Goal: Task Accomplishment & Management: Use online tool/utility

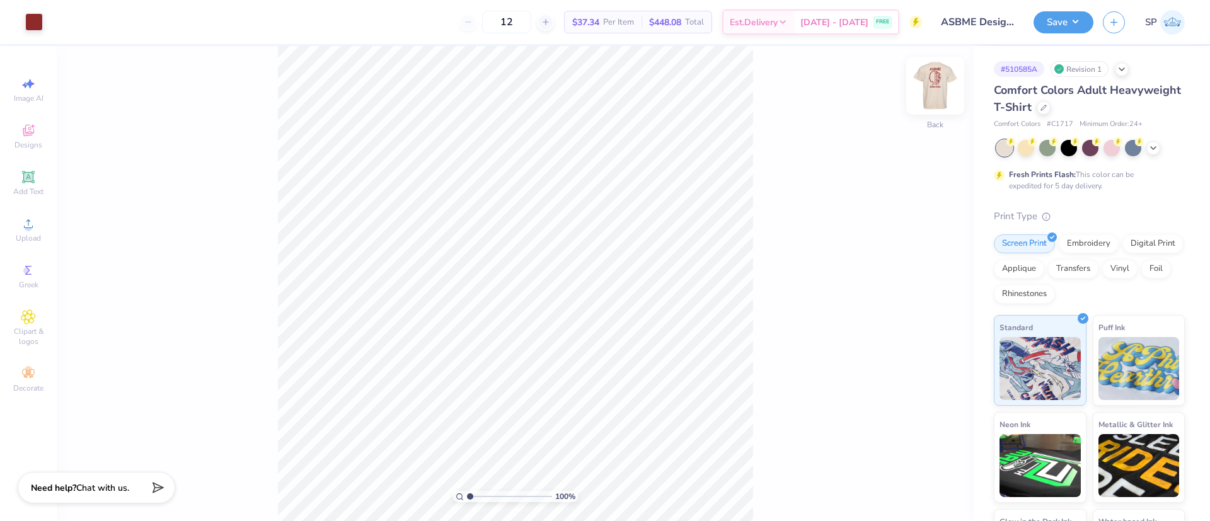
click at [943, 88] on img at bounding box center [935, 85] width 50 height 50
click at [22, 198] on div "Add Text" at bounding box center [28, 182] width 44 height 37
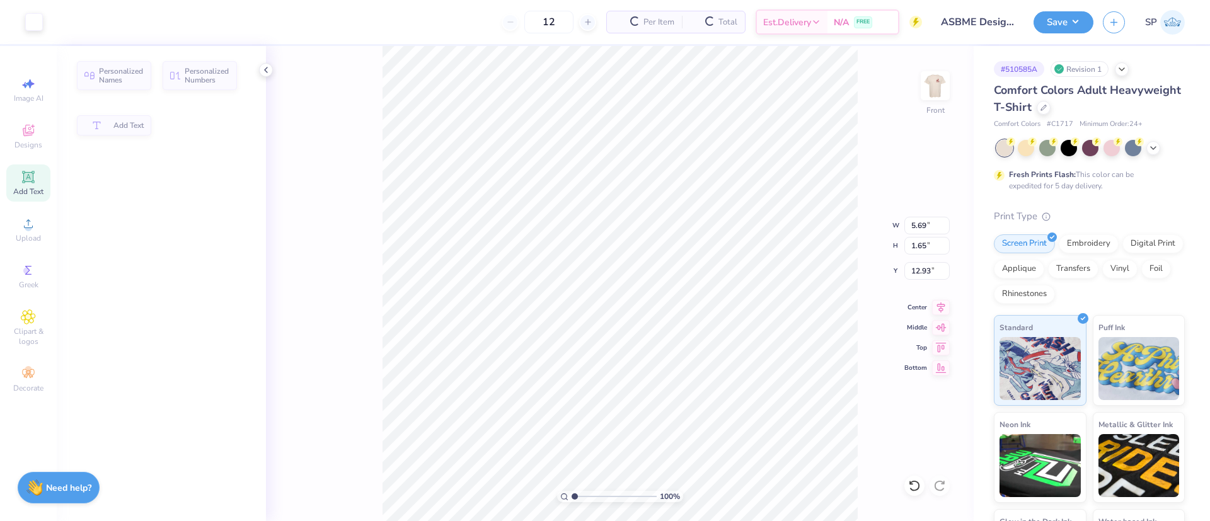
type input "5.69"
type input "1.65"
type input "12.93"
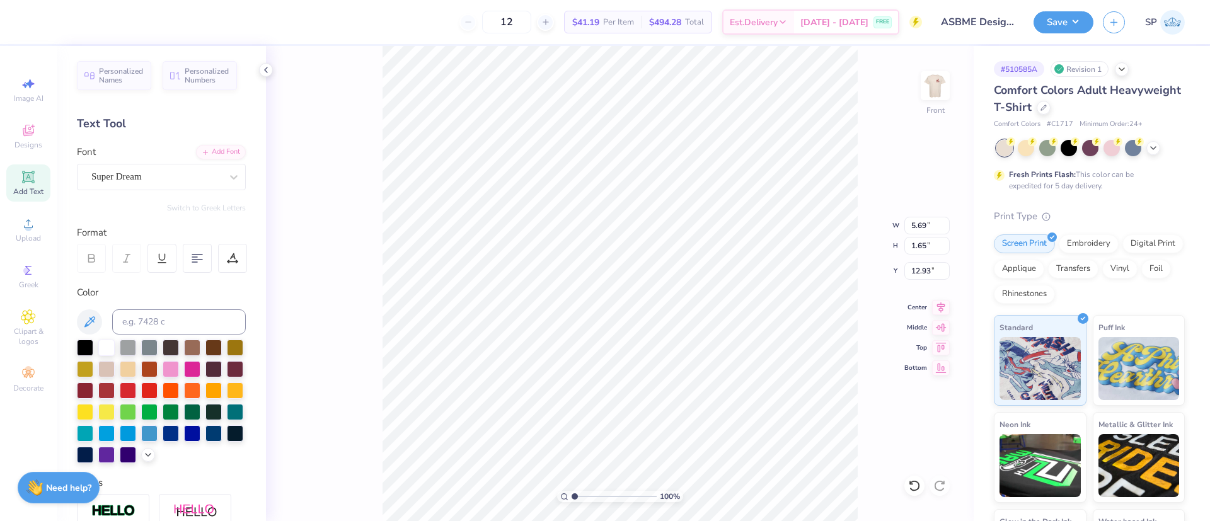
scroll to position [16, 3]
type textarea "[DATE]-[DATE]"
type input "16.00"
click at [179, 318] on input at bounding box center [179, 321] width 134 height 25
type input "7623"
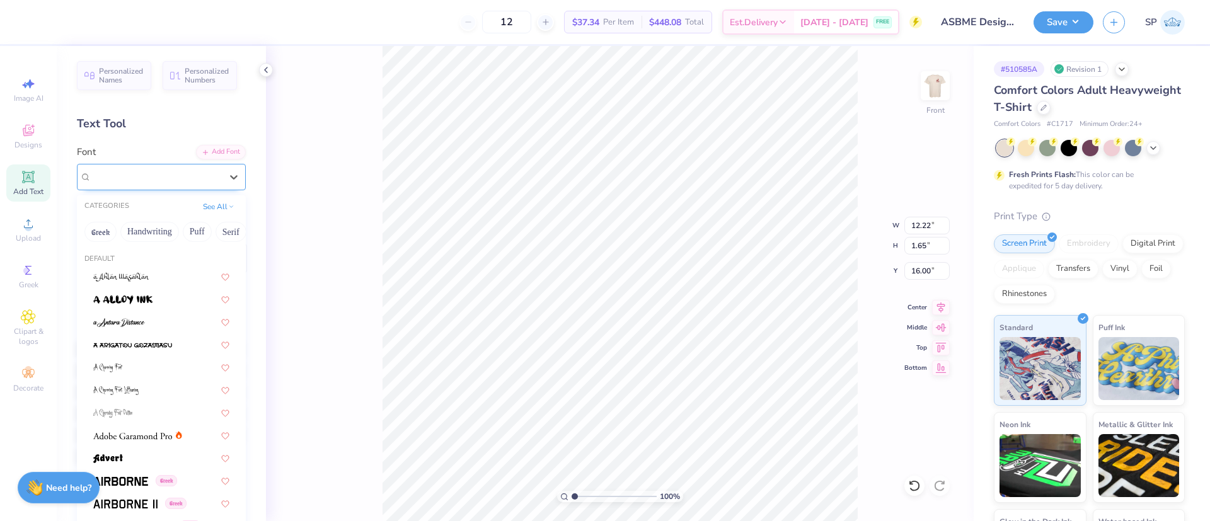
click at [194, 180] on div "Super Dream" at bounding box center [156, 177] width 132 height 20
click at [154, 231] on button "Serif" at bounding box center [159, 232] width 31 height 20
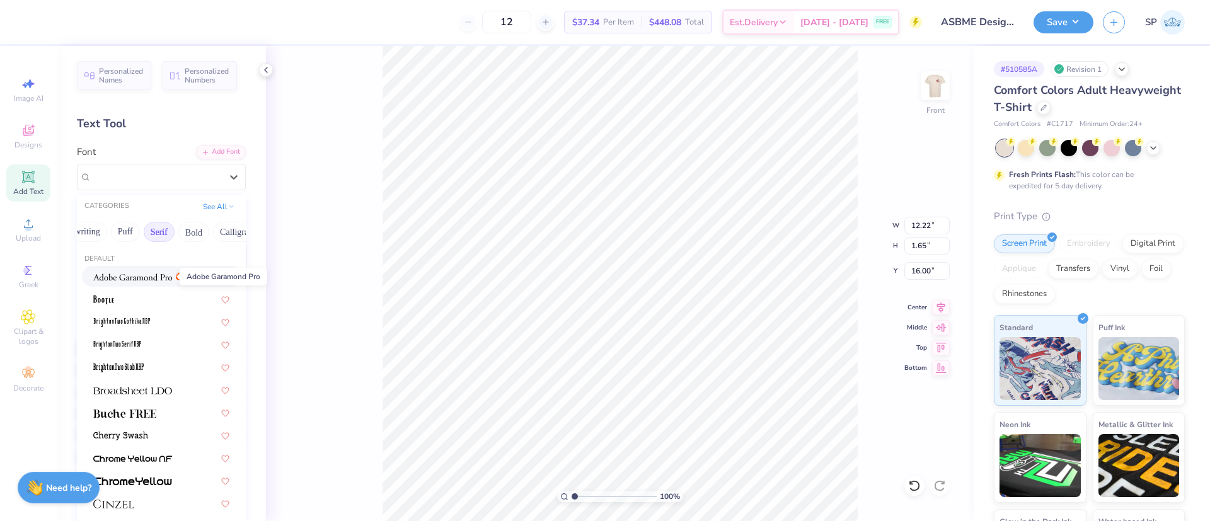
click at [143, 282] on span at bounding box center [132, 276] width 79 height 13
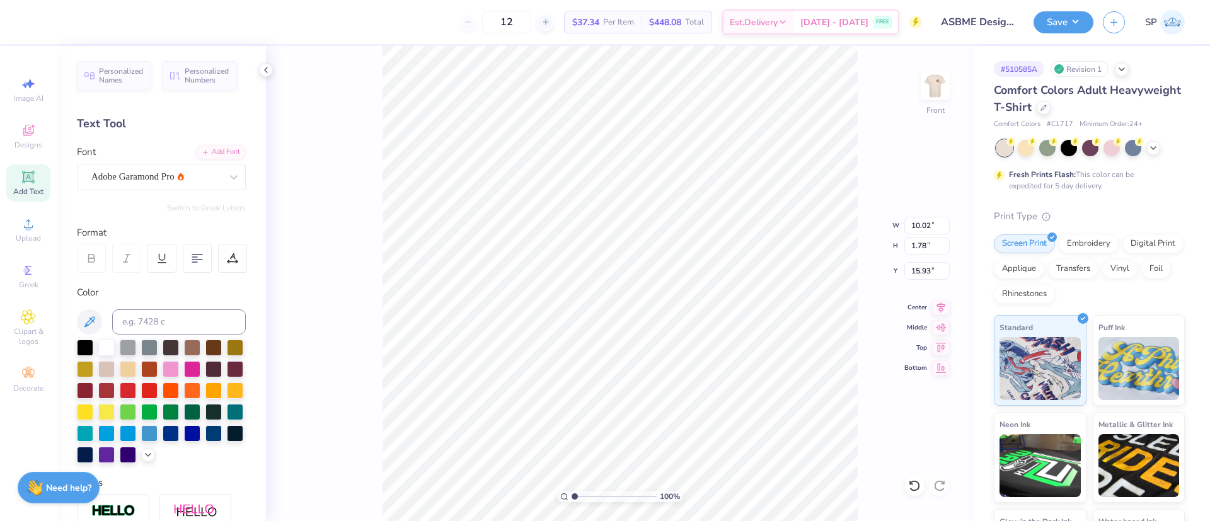
type input "10.02"
type input "1.78"
type input "15.93"
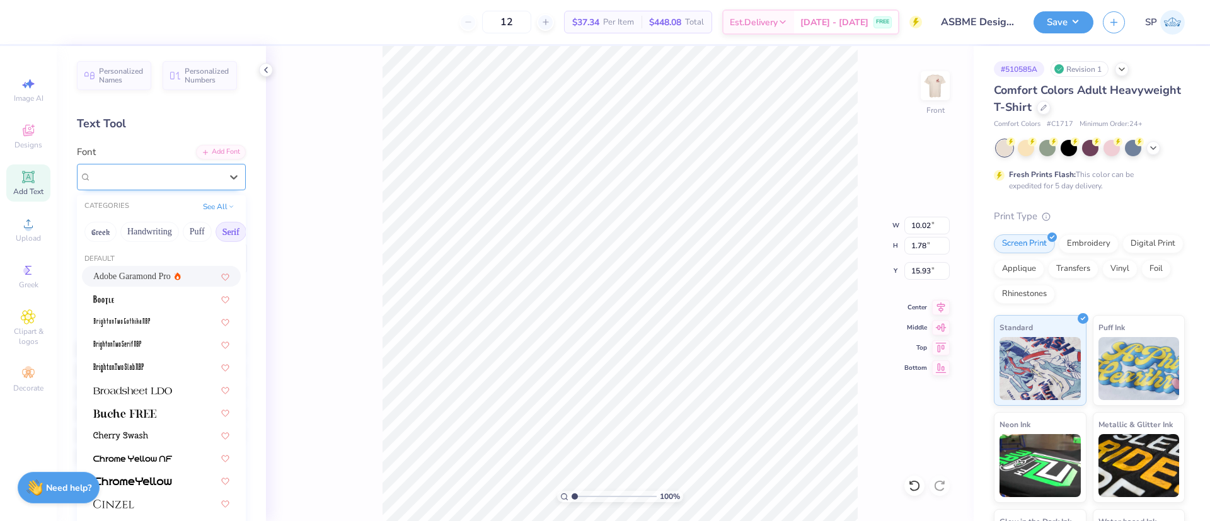
click at [177, 187] on div "Adobe Garamond Pro" at bounding box center [161, 177] width 169 height 26
click at [142, 303] on div at bounding box center [161, 298] width 136 height 13
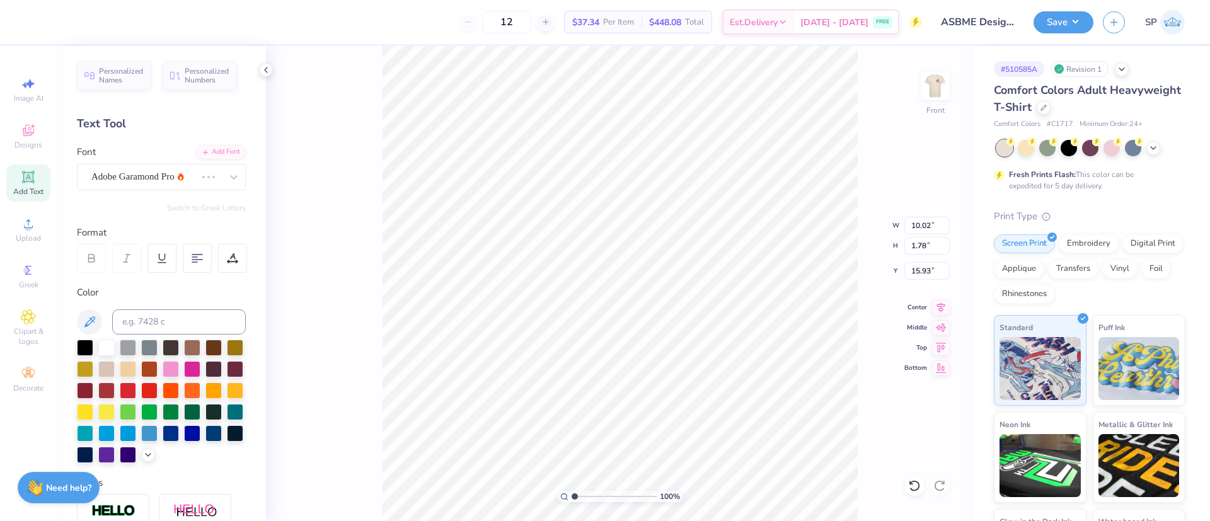
type input "7.80"
type input "1.69"
type input "15.98"
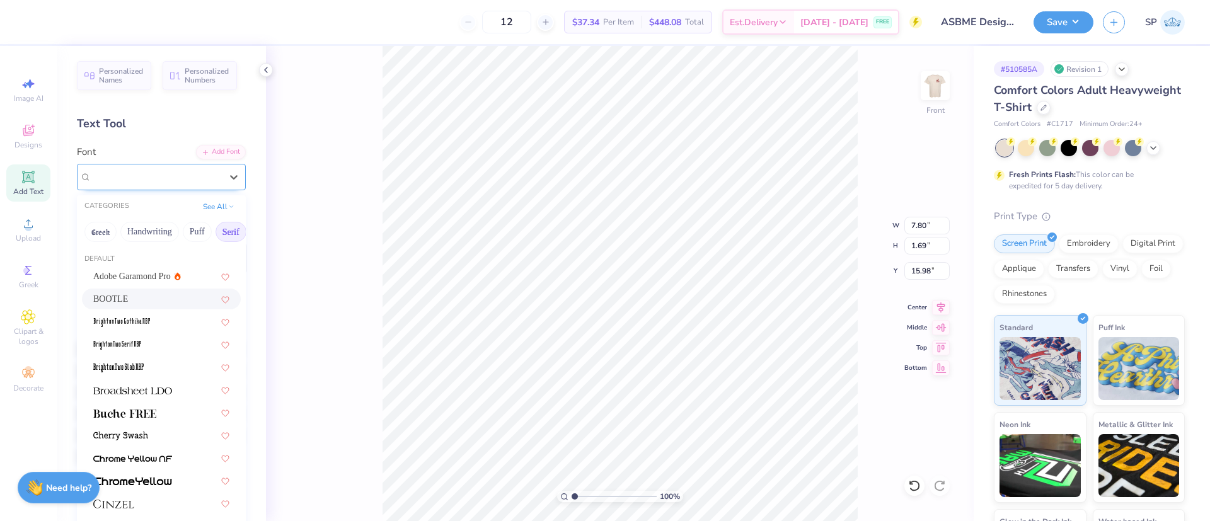
click at [195, 180] on div "BOOTLE" at bounding box center [156, 177] width 132 height 20
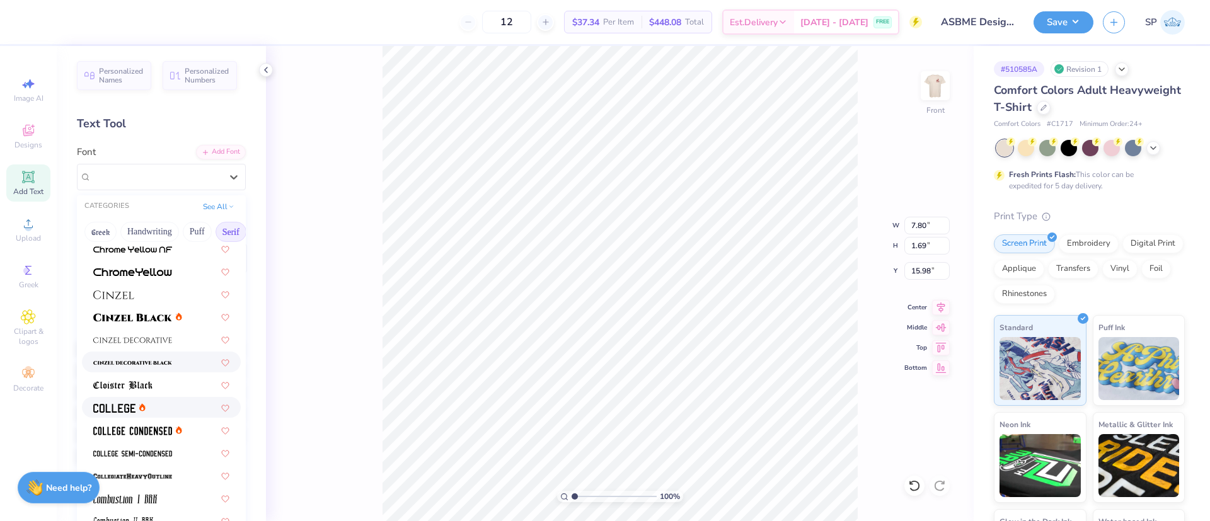
scroll to position [211, 0]
click at [146, 412] on div at bounding box center [161, 405] width 159 height 21
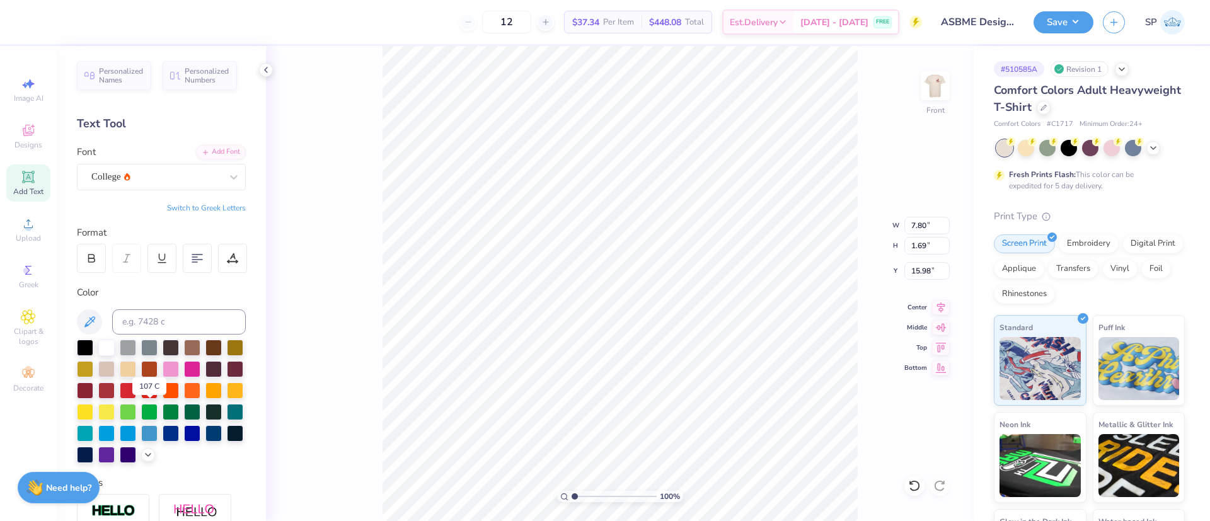
type input "10.10"
type input "1.61"
type input "16.02"
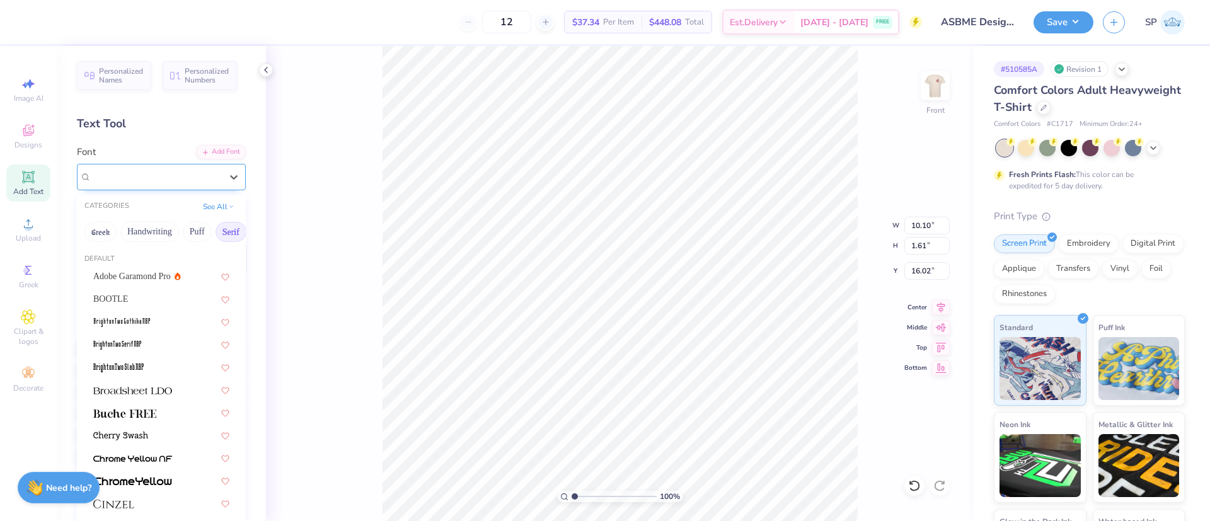
click at [156, 175] on div "College" at bounding box center [156, 177] width 132 height 20
click at [184, 179] on div "College" at bounding box center [156, 177] width 132 height 20
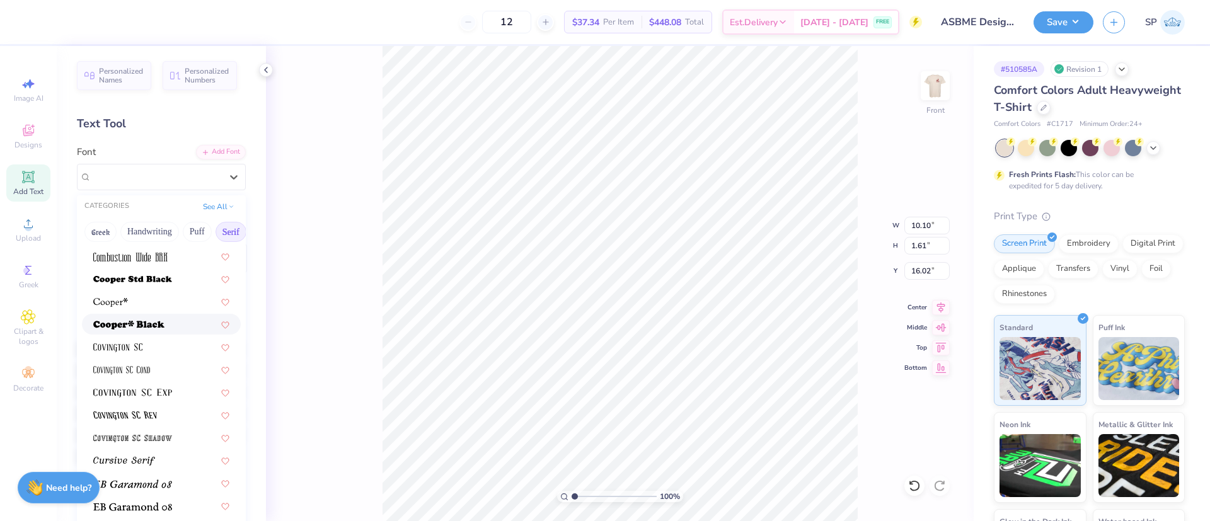
scroll to position [542, 0]
click at [147, 307] on div at bounding box center [161, 300] width 136 height 13
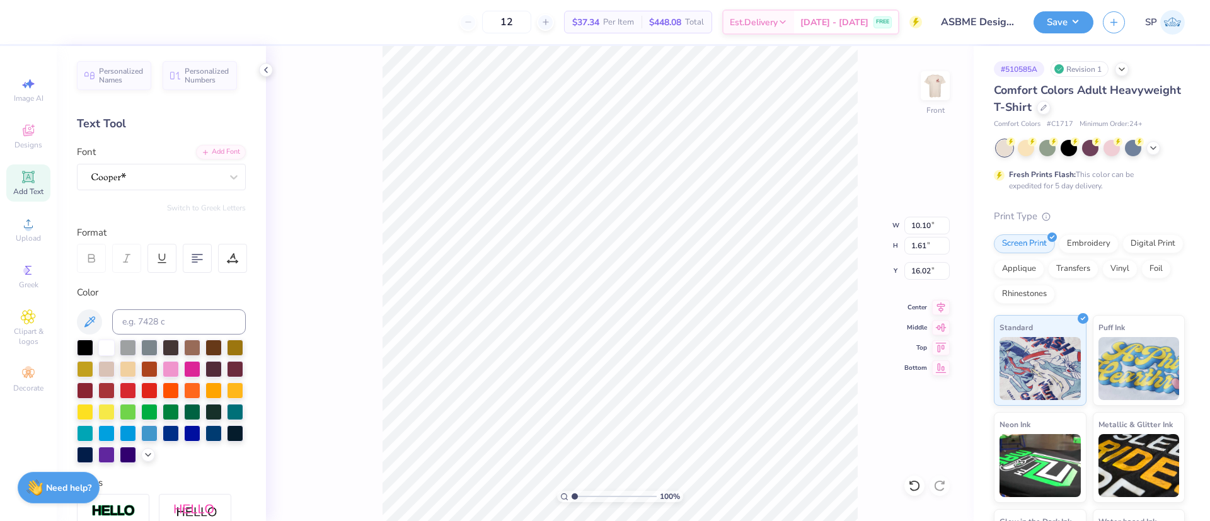
type input "10.00"
type input "1.92"
type input "15.87"
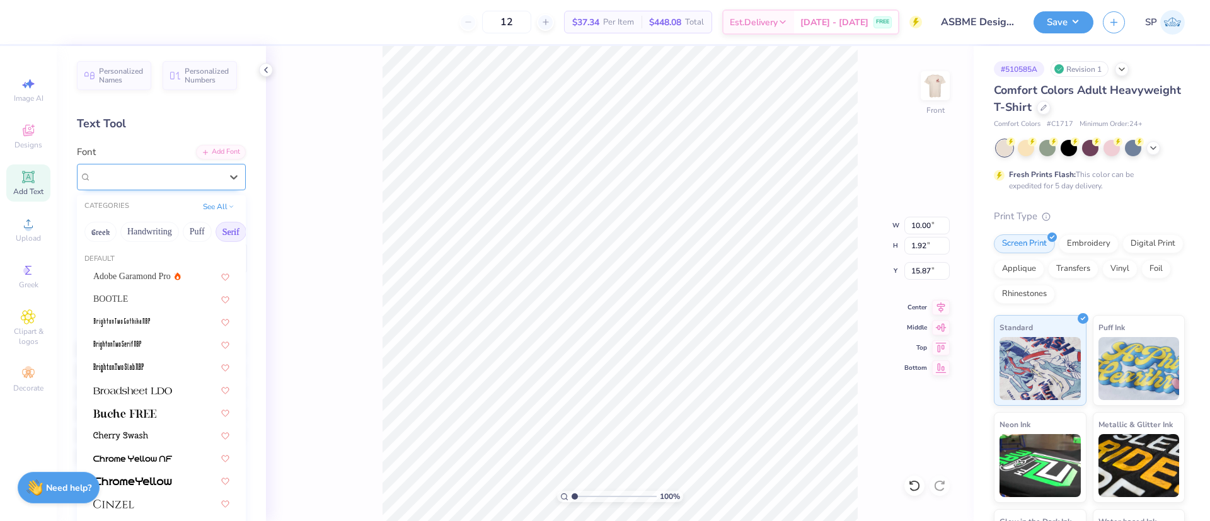
click at [178, 176] on div at bounding box center [156, 177] width 132 height 20
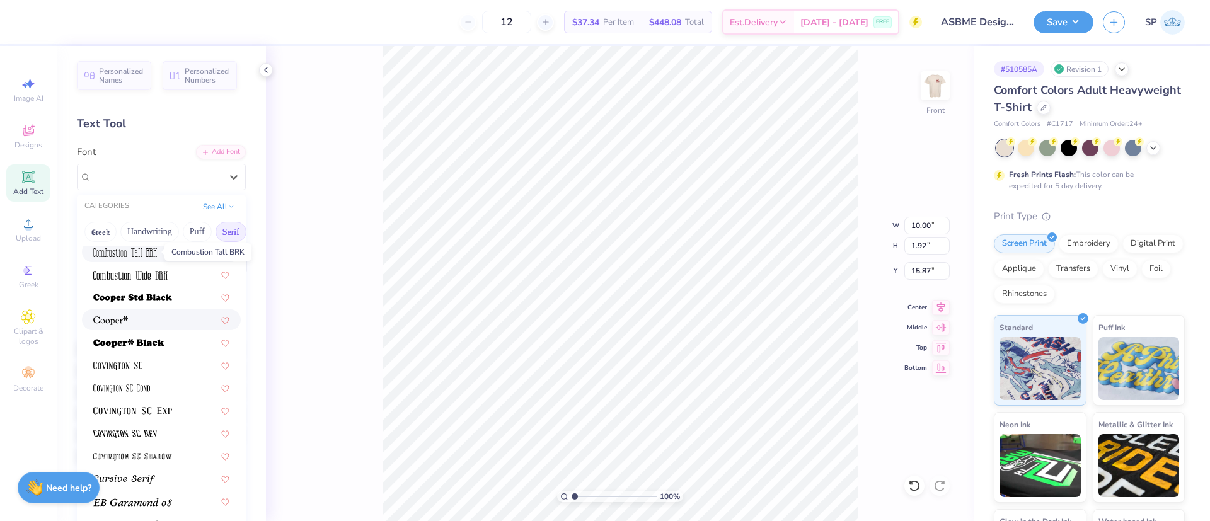
scroll to position [523, 0]
click at [142, 367] on img at bounding box center [117, 366] width 49 height 9
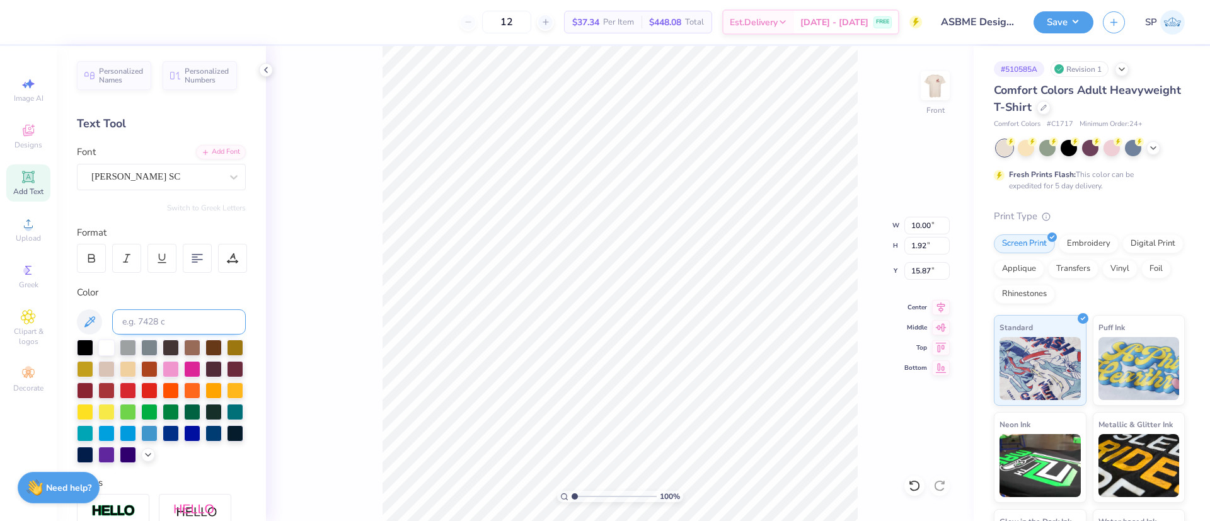
type input "9.62"
type input "1.77"
type input "15.94"
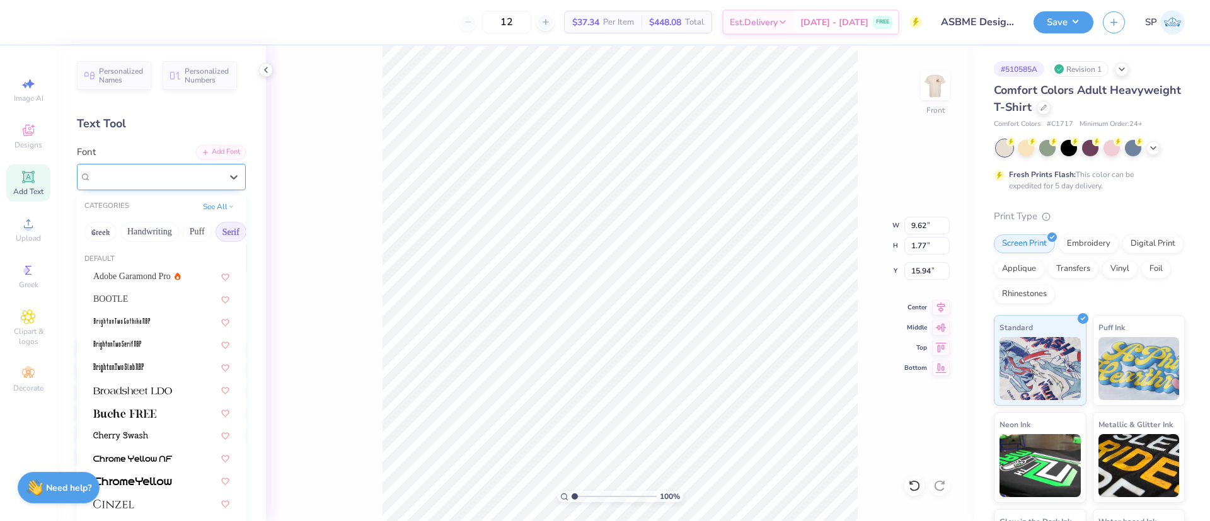
click at [164, 174] on div "[PERSON_NAME] SC" at bounding box center [156, 177] width 132 height 20
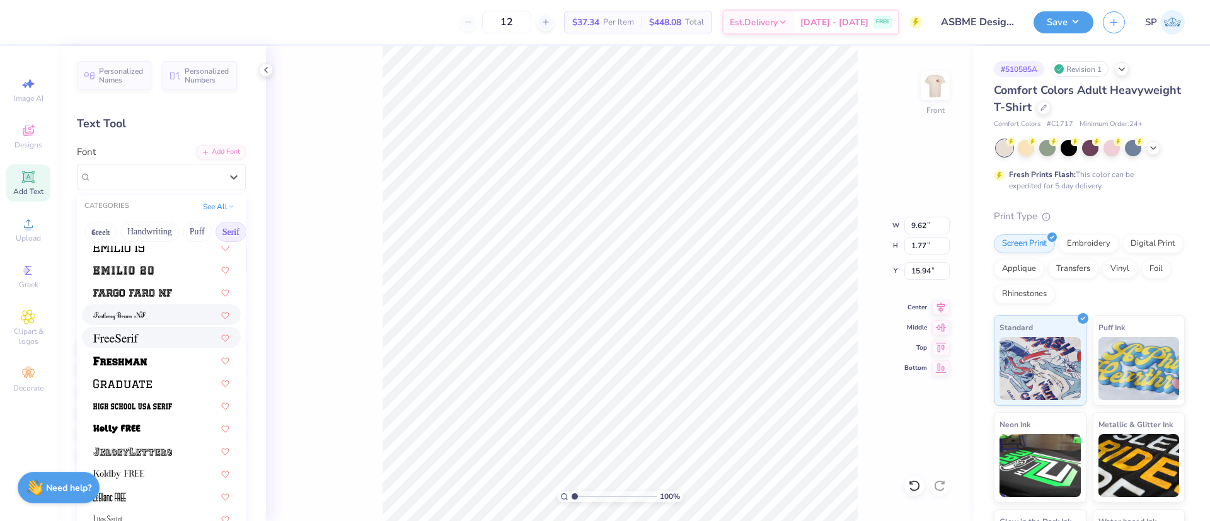
scroll to position [1006, 0]
click at [151, 343] on div at bounding box center [161, 336] width 136 height 13
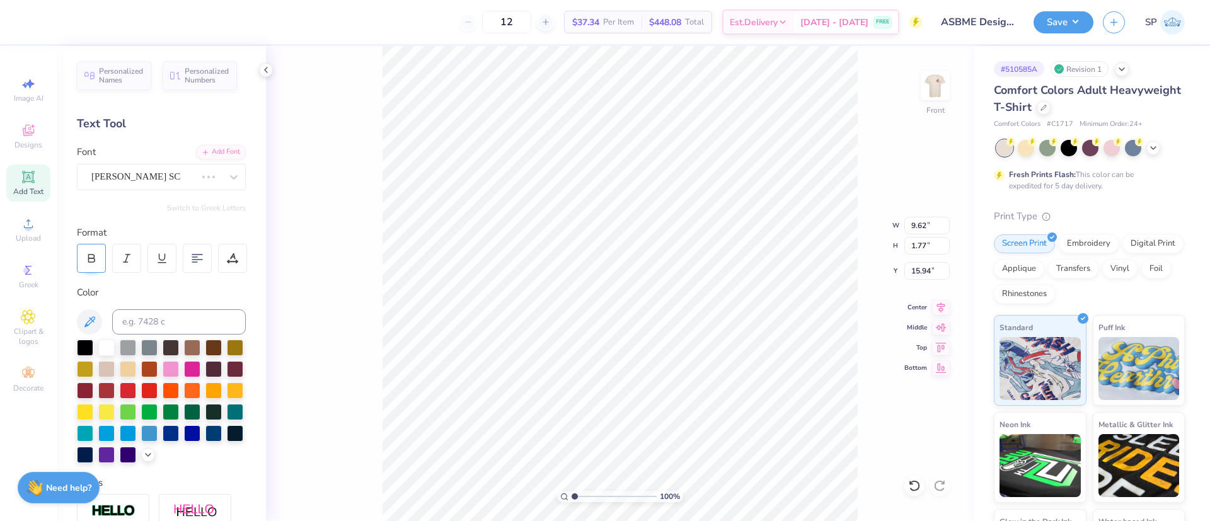
click at [96, 260] on icon at bounding box center [91, 258] width 11 height 11
type input "10.08"
type input "1.65"
type input "16.00"
click at [920, 224] on input "10.08" at bounding box center [926, 226] width 45 height 18
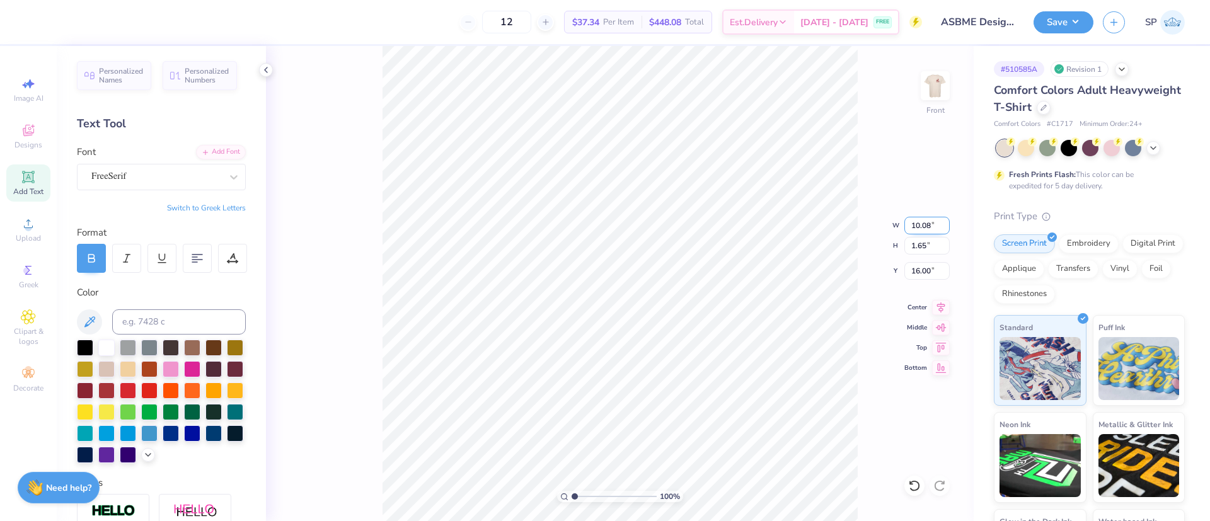
click at [920, 224] on input "10.08" at bounding box center [926, 226] width 45 height 18
type input "6.00"
type input "0.98"
type input "16.34"
click at [922, 225] on input "6.00" at bounding box center [926, 226] width 45 height 18
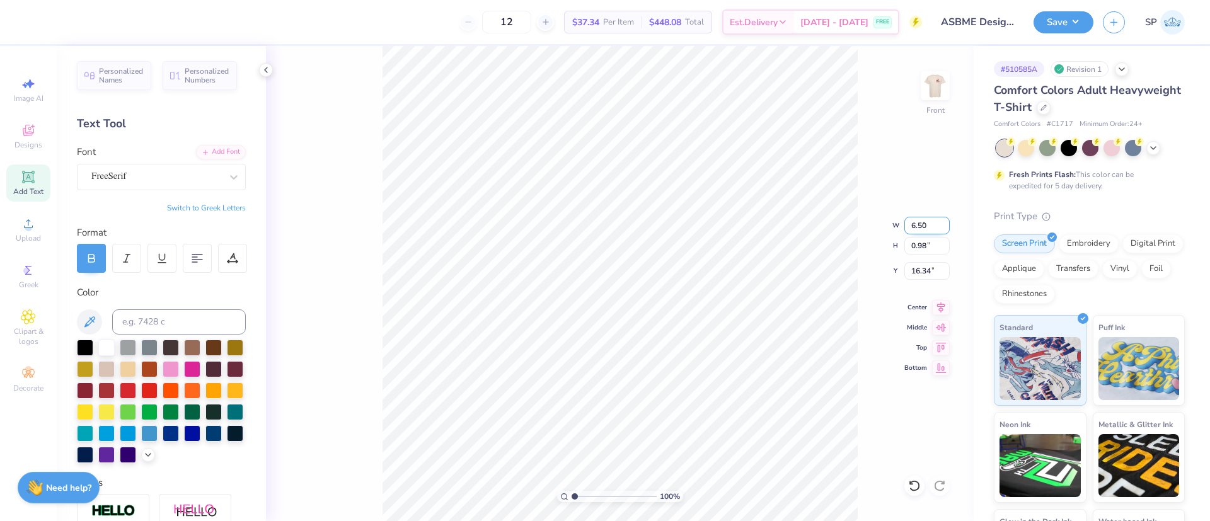
type input "6.50"
type input "1.06"
type input "16.29"
type input "15.43"
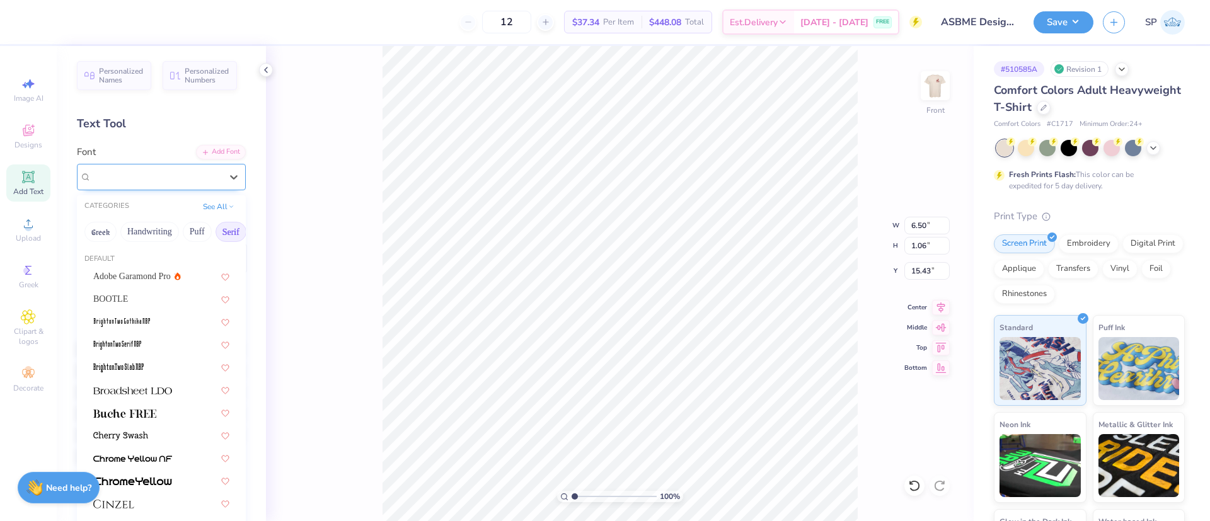
click at [194, 176] on div "FreeSerif" at bounding box center [156, 177] width 132 height 20
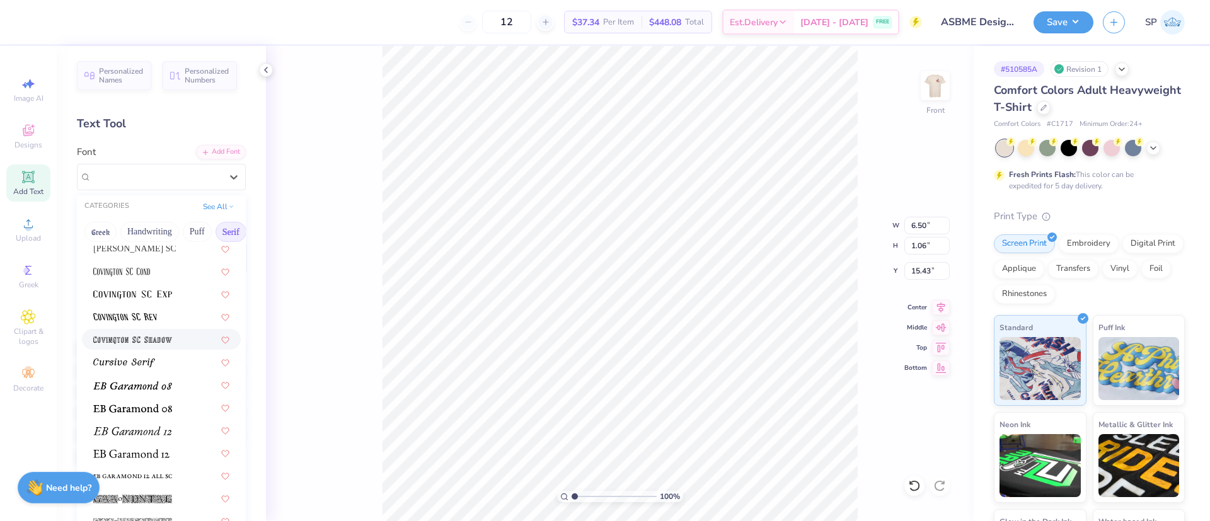
scroll to position [661, 0]
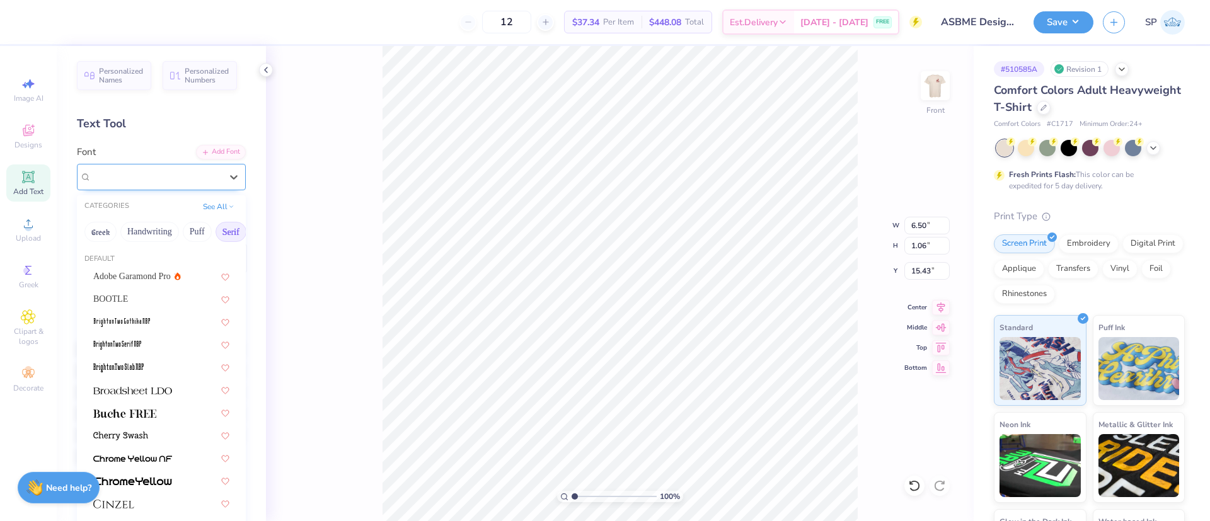
click at [163, 177] on div "FreeSerif" at bounding box center [156, 176] width 130 height 14
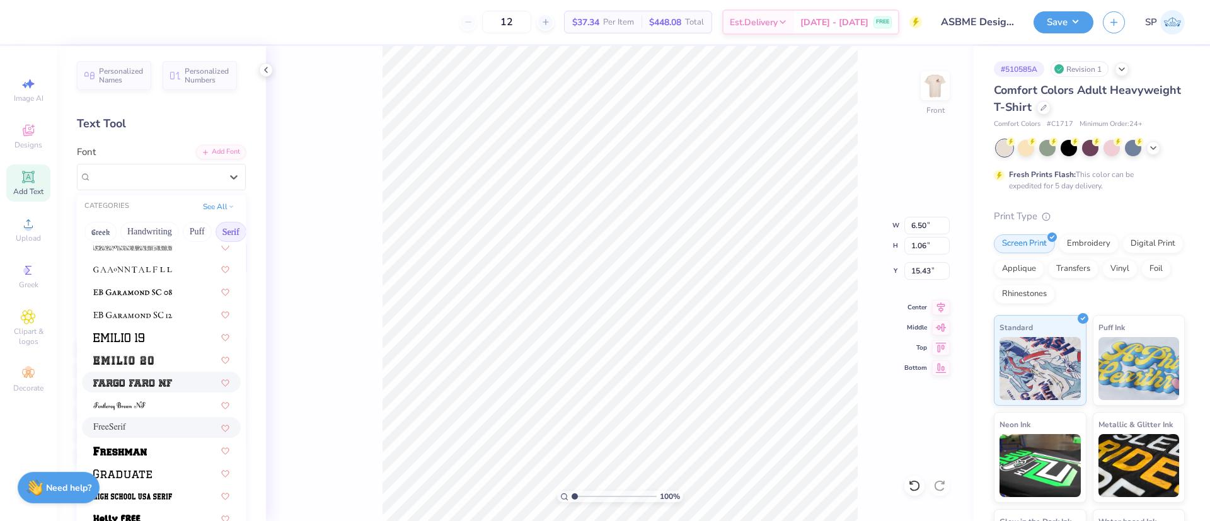
scroll to position [936, 0]
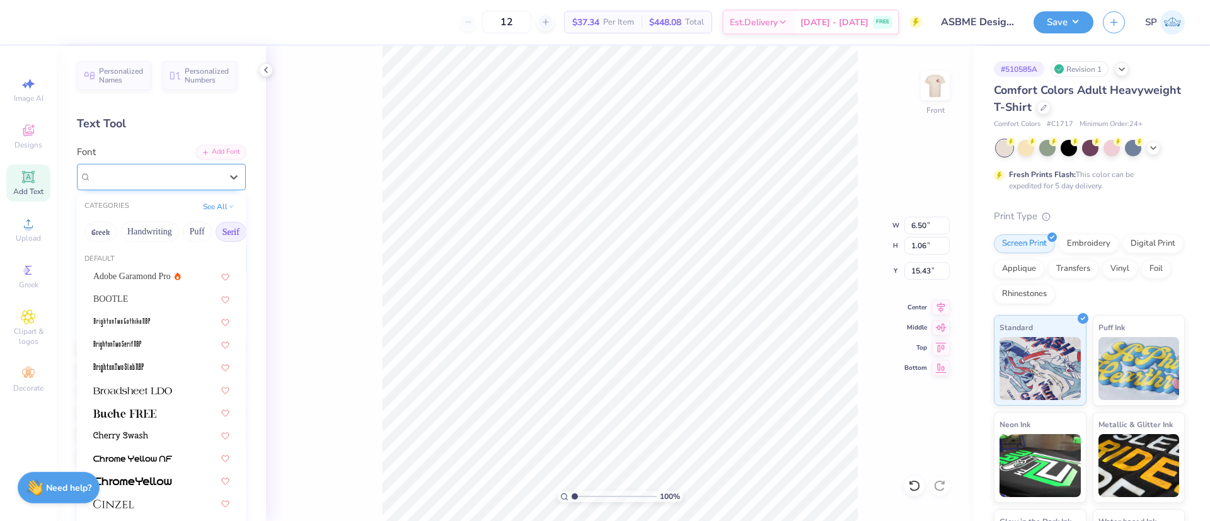
click at [176, 175] on div "FreeSerif" at bounding box center [156, 176] width 130 height 14
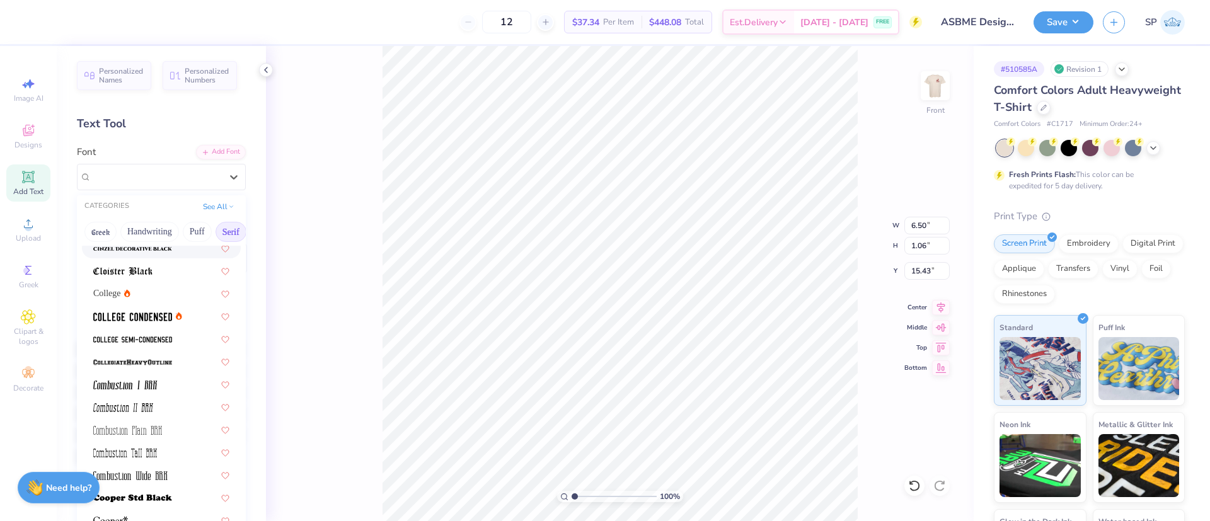
scroll to position [324, 0]
click at [147, 332] on span at bounding box center [132, 337] width 79 height 13
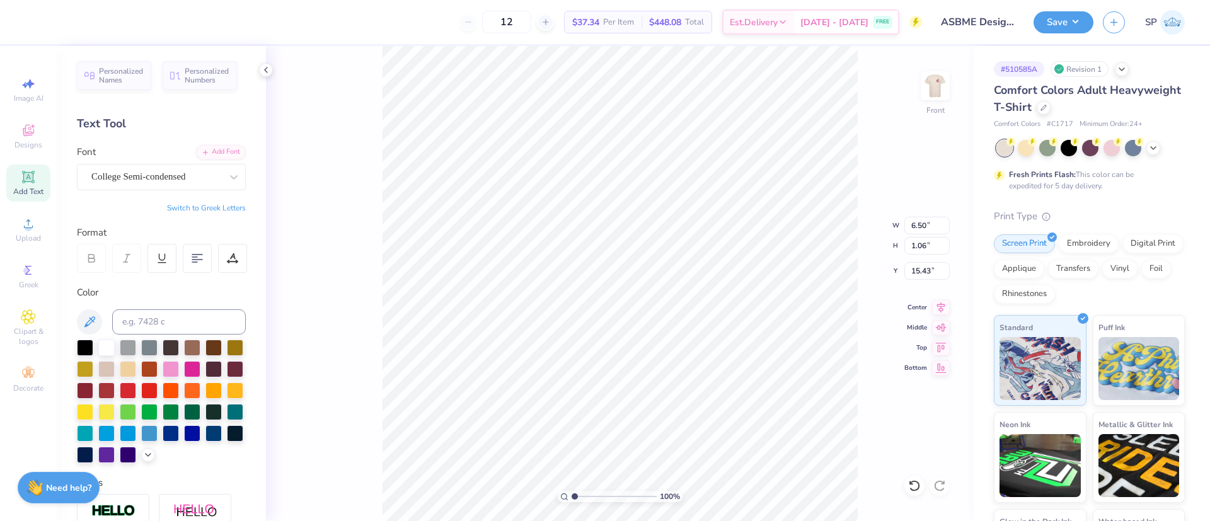
type input "5.84"
type input "1.04"
type input "15.45"
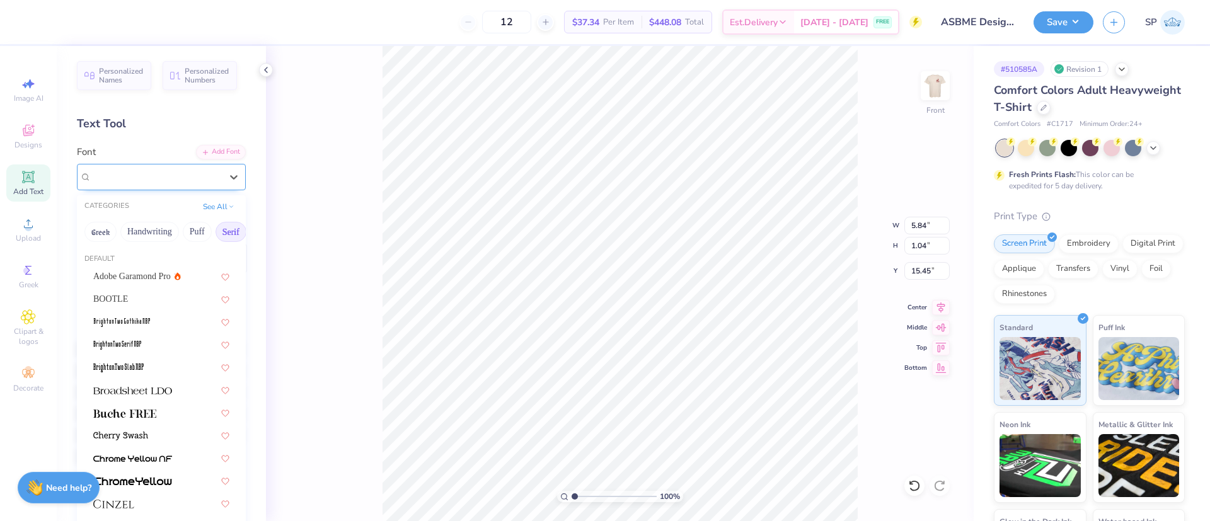
click at [141, 178] on div "College Semi-condensed" at bounding box center [156, 177] width 132 height 20
click at [168, 238] on button "Handwriting" at bounding box center [149, 232] width 59 height 20
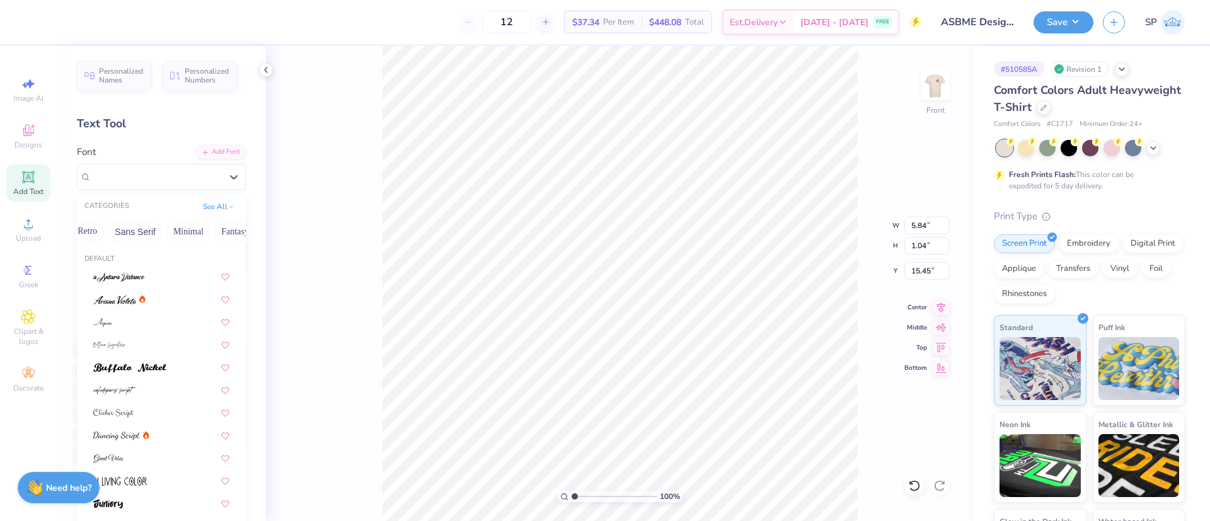
scroll to position [0, 272]
click at [149, 236] on button "Sans Serif" at bounding box center [137, 232] width 55 height 20
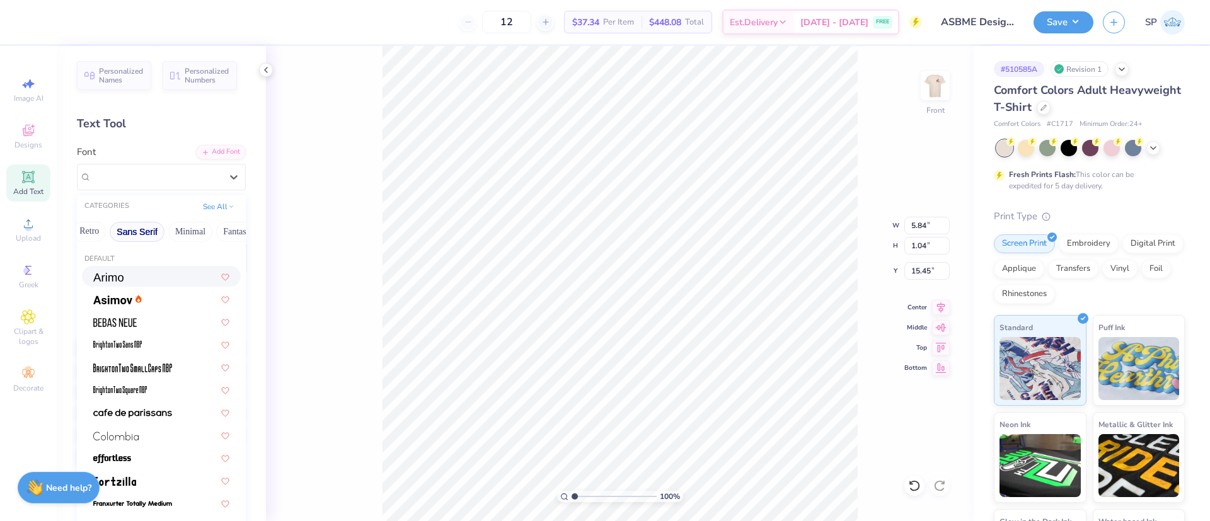
click at [144, 285] on div at bounding box center [161, 276] width 159 height 21
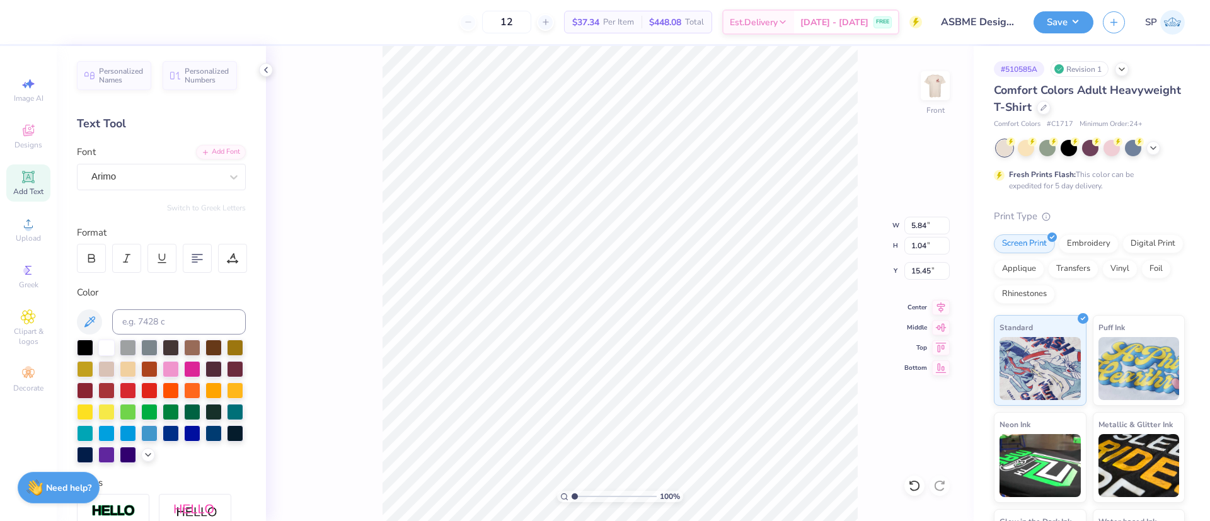
type input "7.10"
type input "1.07"
type input "15.43"
click at [103, 256] on div at bounding box center [91, 258] width 29 height 29
click at [921, 229] on input "7.14" at bounding box center [926, 226] width 45 height 18
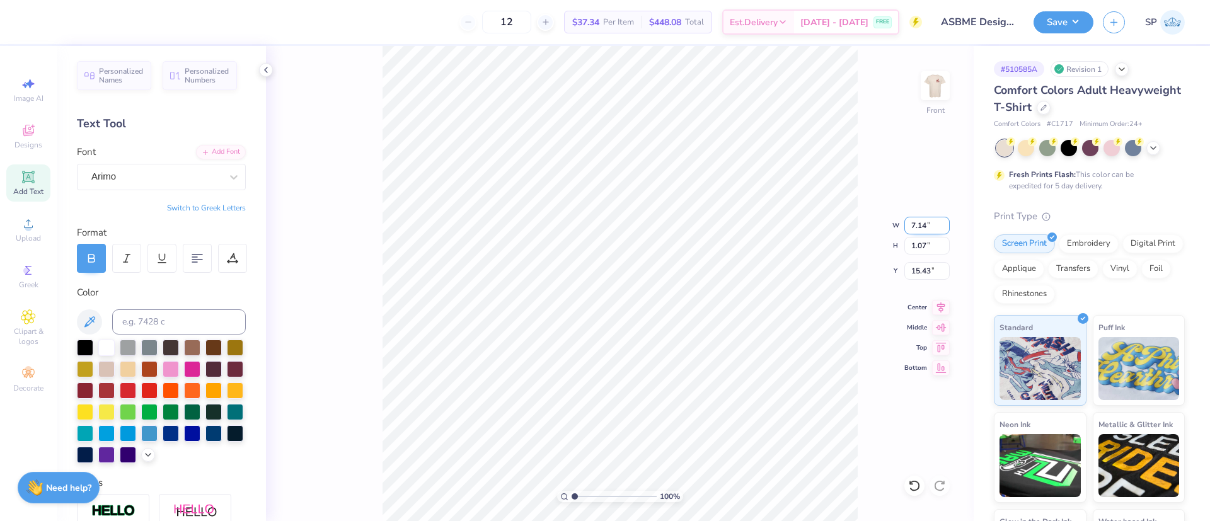
click at [921, 229] on input "7.14" at bounding box center [926, 226] width 45 height 18
type input "6.00"
type input "0.90"
type input "15.51"
type input "14.82"
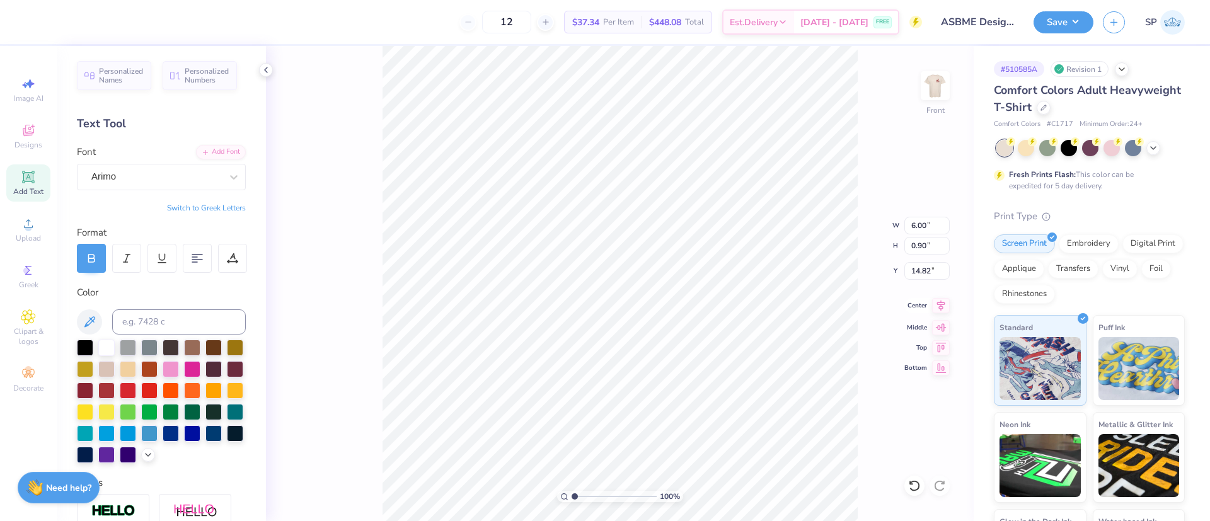
click at [935, 311] on icon at bounding box center [941, 305] width 18 height 15
click at [926, 244] on input "12.72" at bounding box center [926, 246] width 45 height 18
type input "12.50"
type input "7.07"
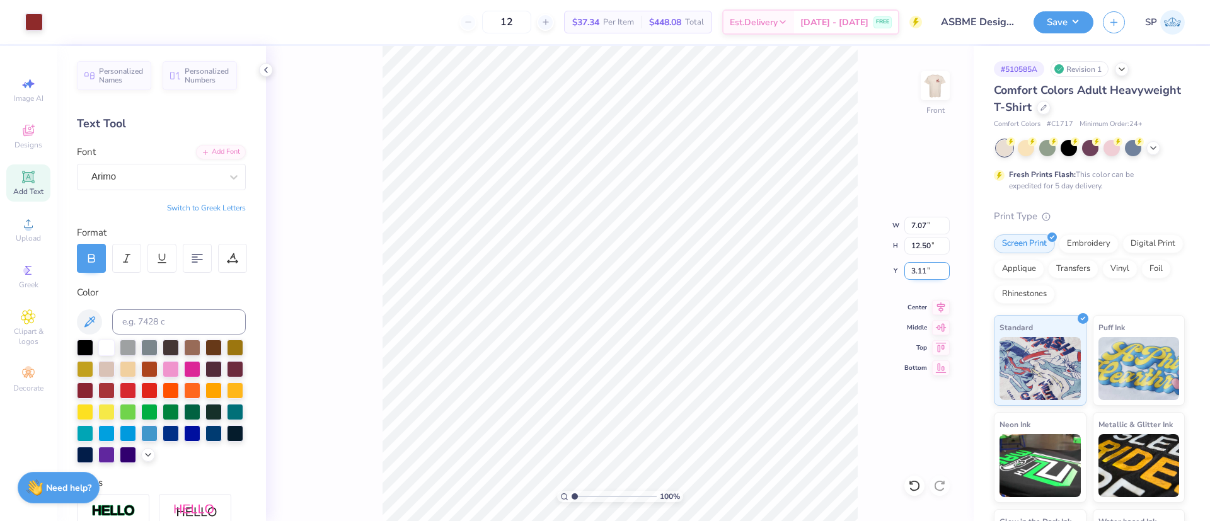
click at [916, 268] on input "3.11" at bounding box center [926, 271] width 45 height 18
type input "3.00"
type input "13.75"
click at [922, 246] on input "11.64" at bounding box center [926, 246] width 45 height 18
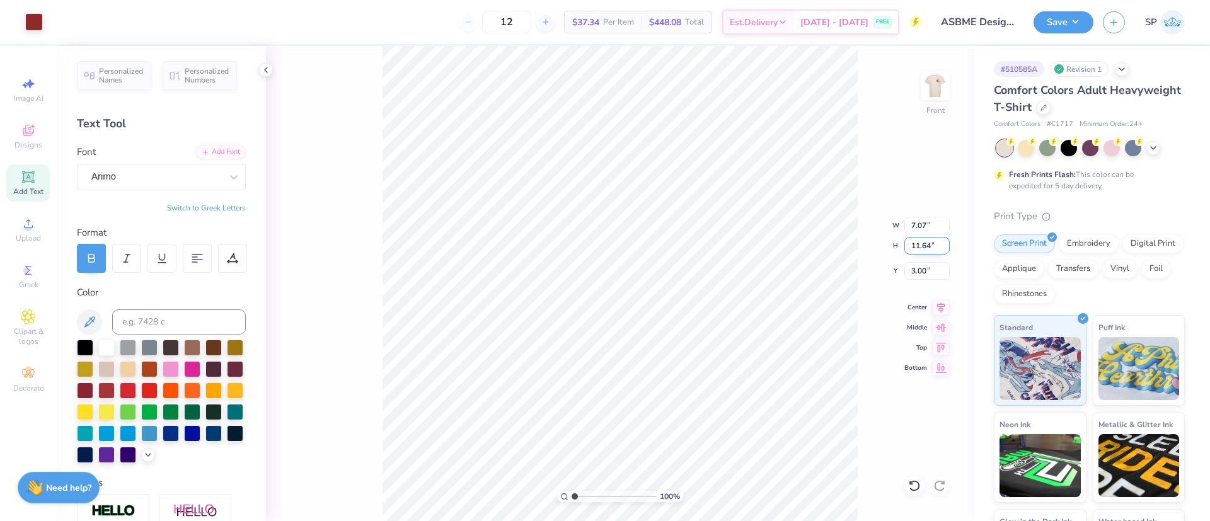
click at [922, 246] on input "11.64" at bounding box center [926, 246] width 45 height 18
type input "12.50"
type input "7.60"
click at [921, 263] on input "2.57" at bounding box center [926, 271] width 45 height 18
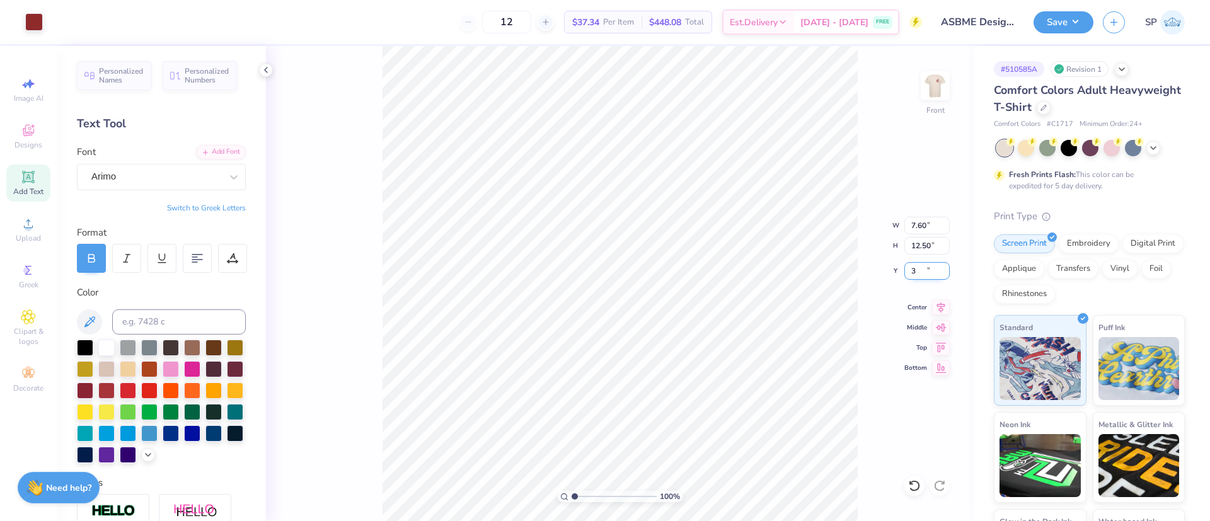
type input "3.00"
click at [930, 88] on img at bounding box center [935, 85] width 50 height 50
click at [1070, 18] on button "Save" at bounding box center [1063, 20] width 60 height 22
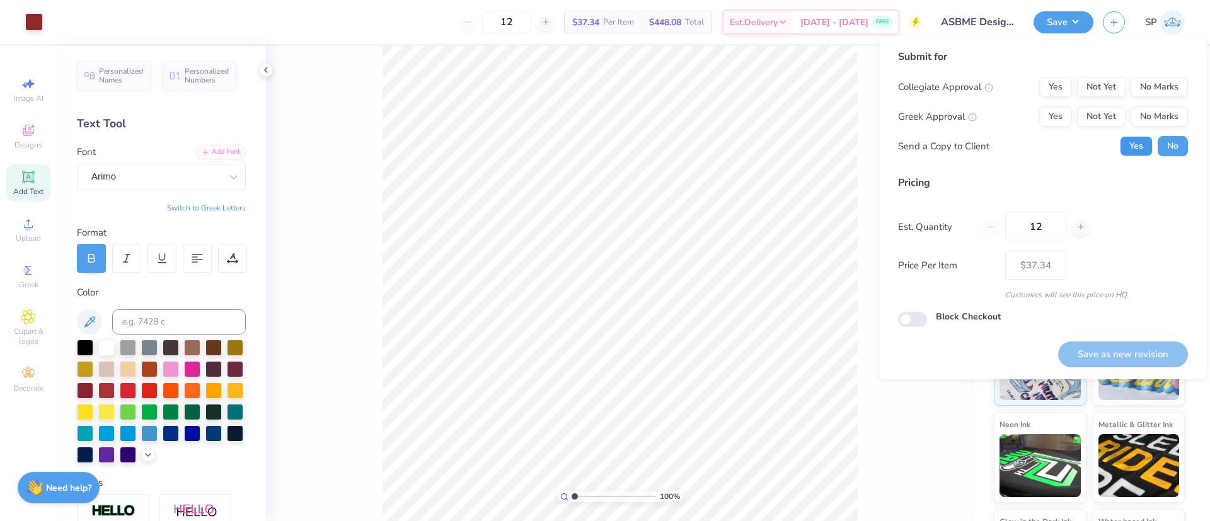
click at [1139, 153] on button "Yes" at bounding box center [1136, 146] width 33 height 20
click at [1172, 83] on button "No Marks" at bounding box center [1158, 87] width 57 height 20
click at [1171, 102] on div "Collegiate Approval Yes Not Yet No Marks Greek Approval Yes Not Yet No Marks Se…" at bounding box center [1043, 116] width 290 height 79
click at [1171, 108] on button "No Marks" at bounding box center [1158, 116] width 57 height 20
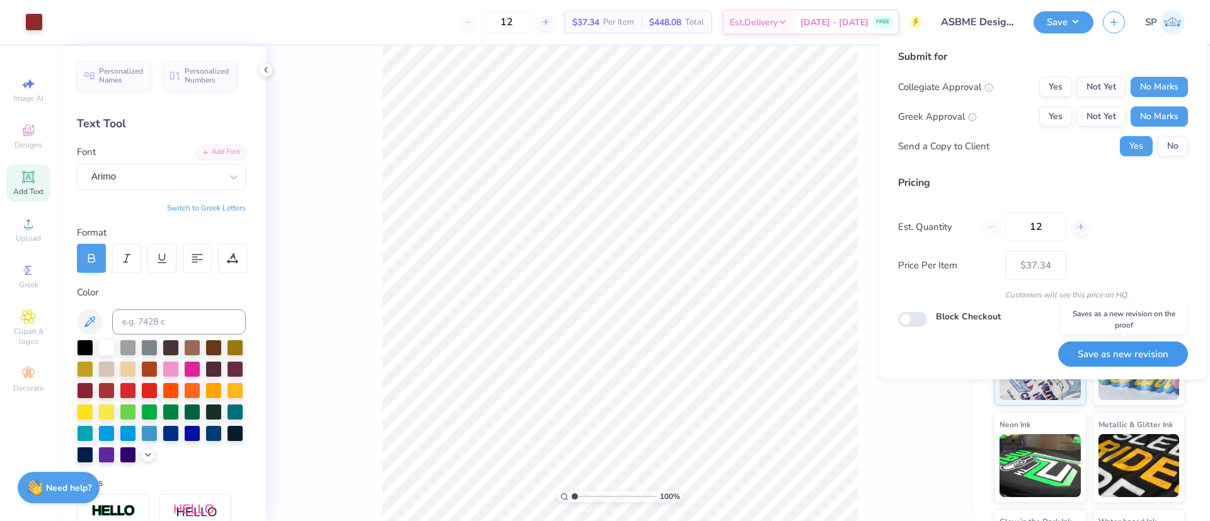
click at [1134, 357] on button "Save as new revision" at bounding box center [1123, 355] width 130 height 26
type input "$37.34"
